Goal: Find specific page/section

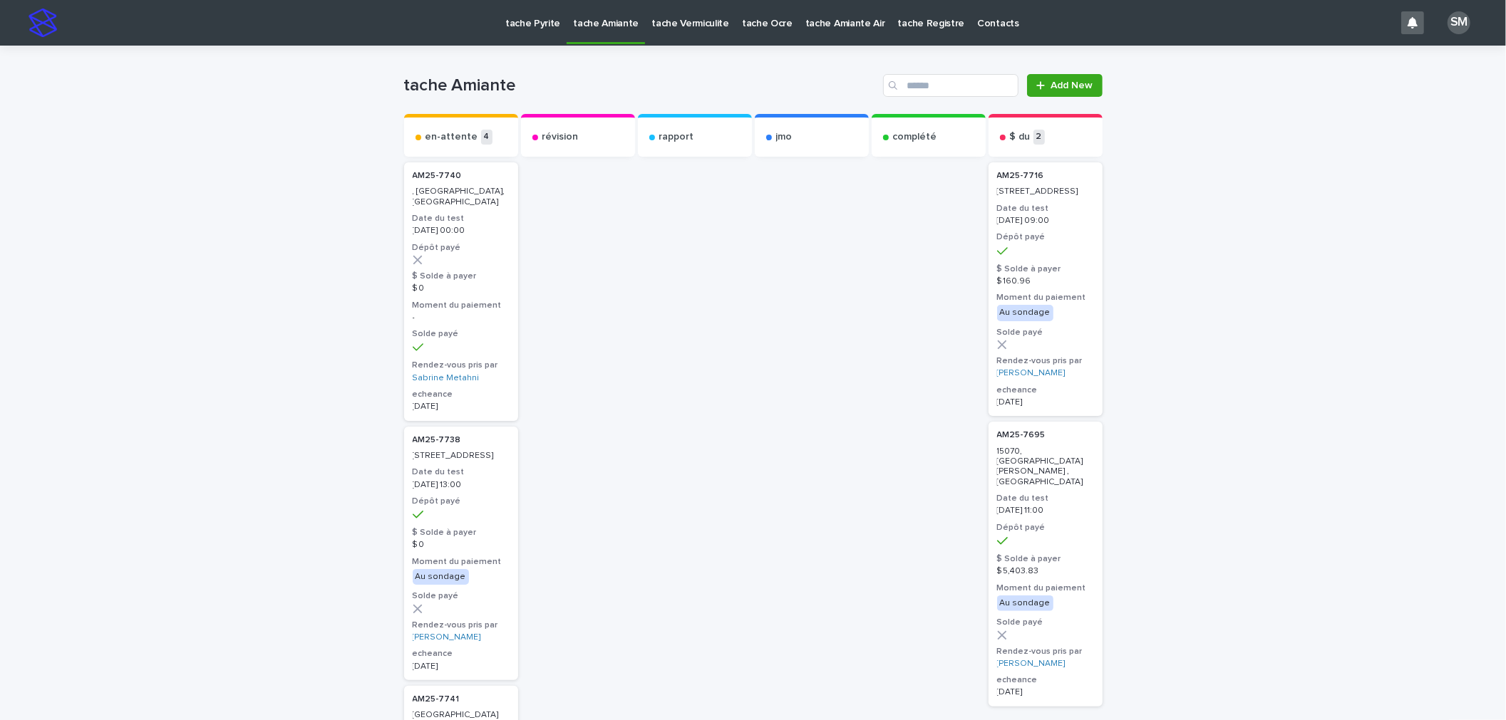
click at [547, 19] on p "tache Pyrite" at bounding box center [532, 15] width 55 height 30
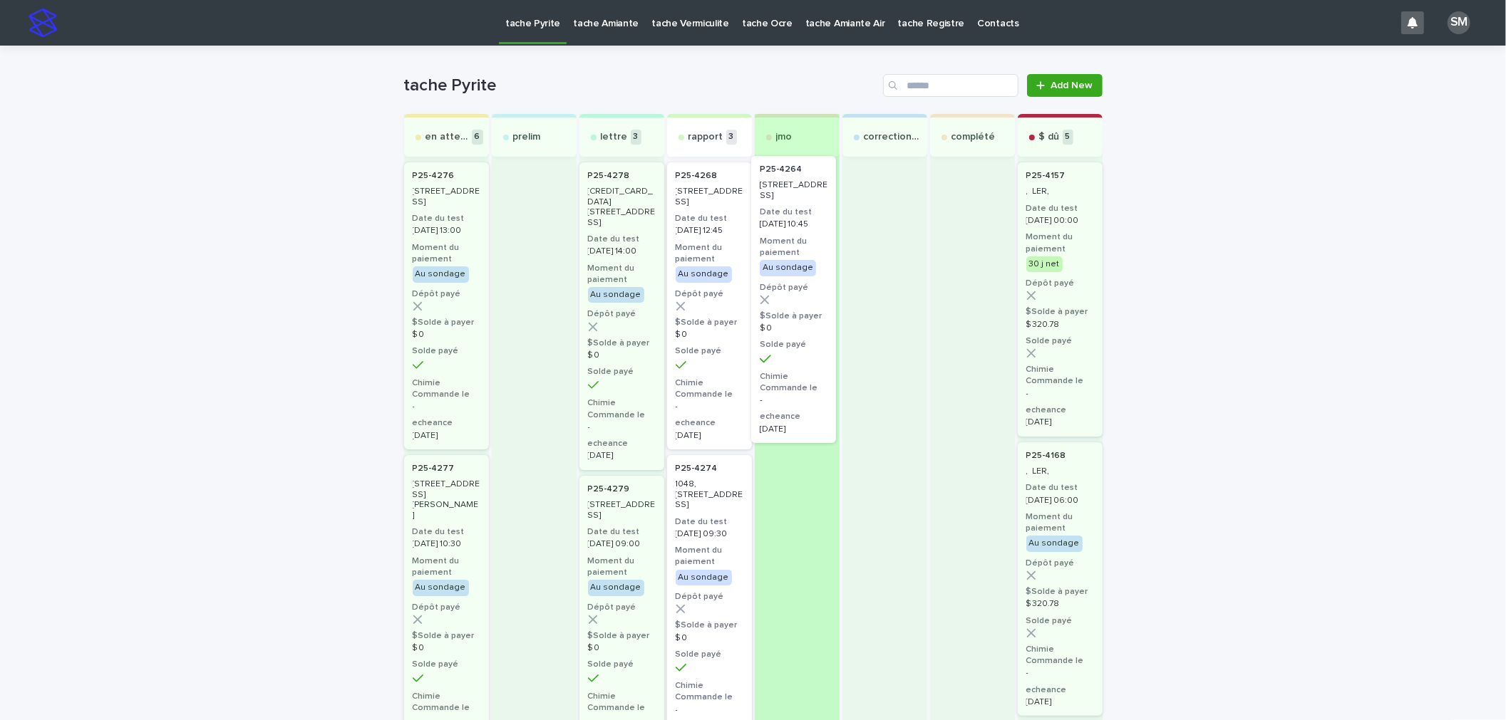
drag, startPoint x: 688, startPoint y: 264, endPoint x: 782, endPoint y: 258, distance: 94.3
